Goal: Task Accomplishment & Management: Use online tool/utility

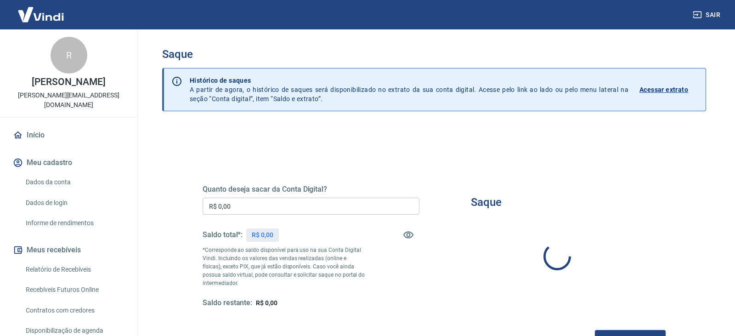
type input "R$ 0,00"
